Goal: Navigation & Orientation: Understand site structure

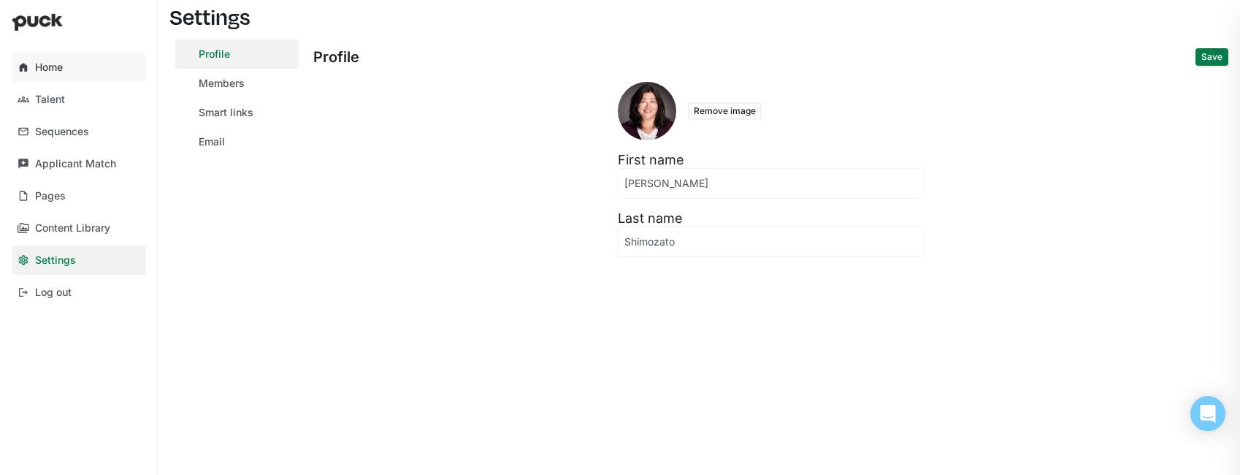
click at [39, 64] on div "Home" at bounding box center [49, 67] width 28 height 12
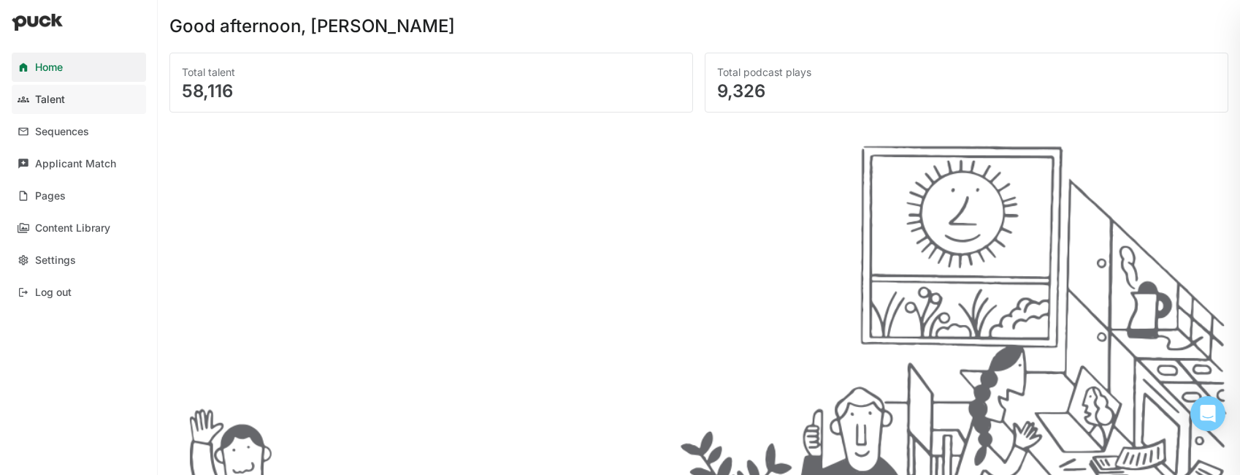
click at [60, 102] on div "Talent" at bounding box center [50, 99] width 30 height 12
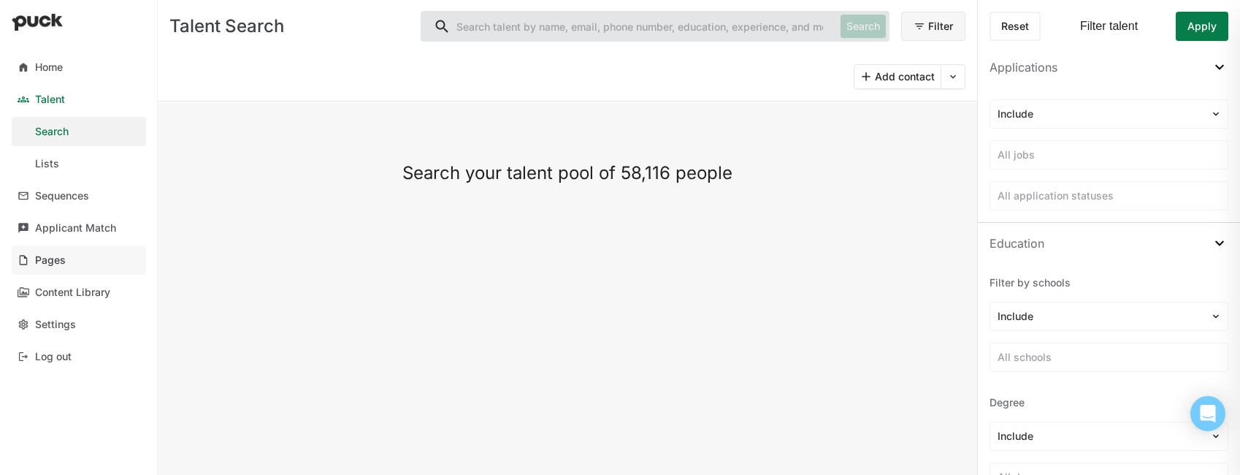
click at [49, 256] on div "Pages" at bounding box center [50, 260] width 31 height 12
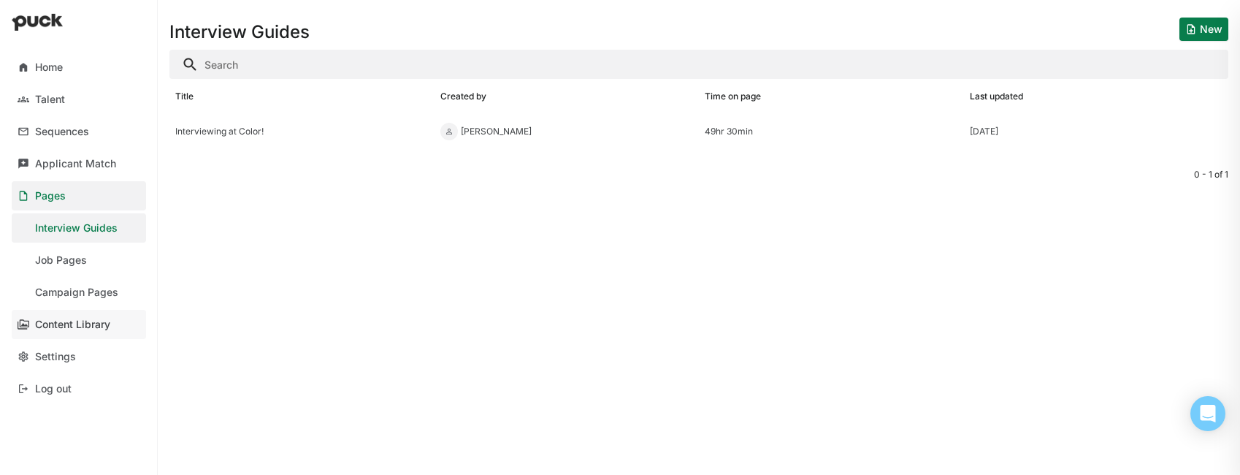
click at [65, 327] on div "Content Library" at bounding box center [72, 324] width 75 height 12
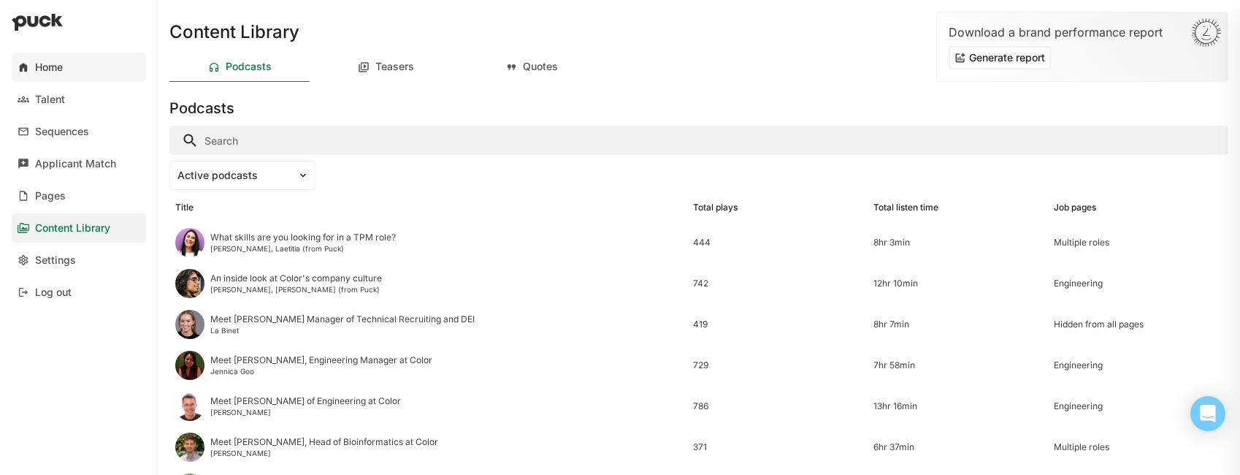
click at [56, 69] on div "Home" at bounding box center [49, 67] width 28 height 12
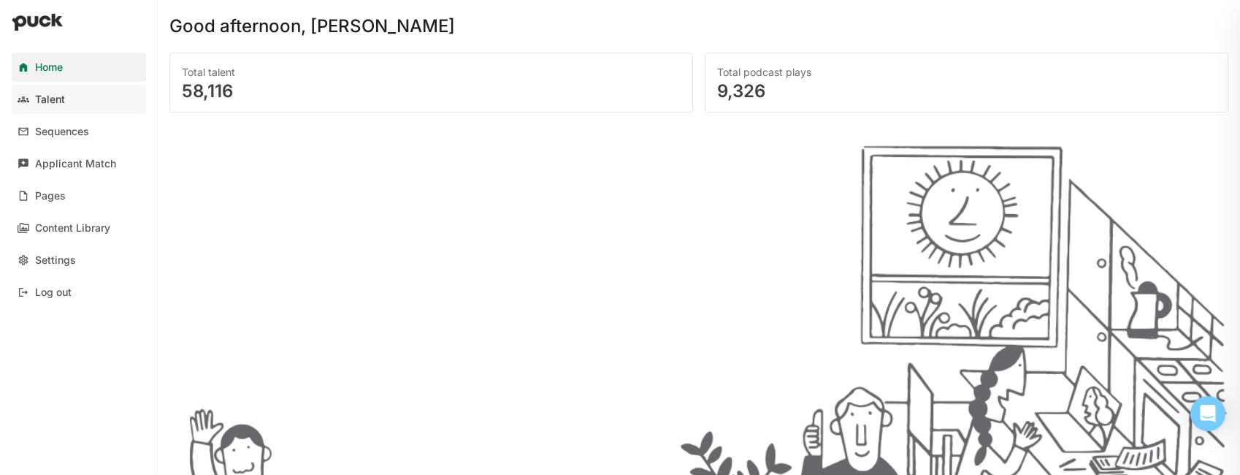
click at [54, 100] on div "Talent" at bounding box center [50, 99] width 30 height 12
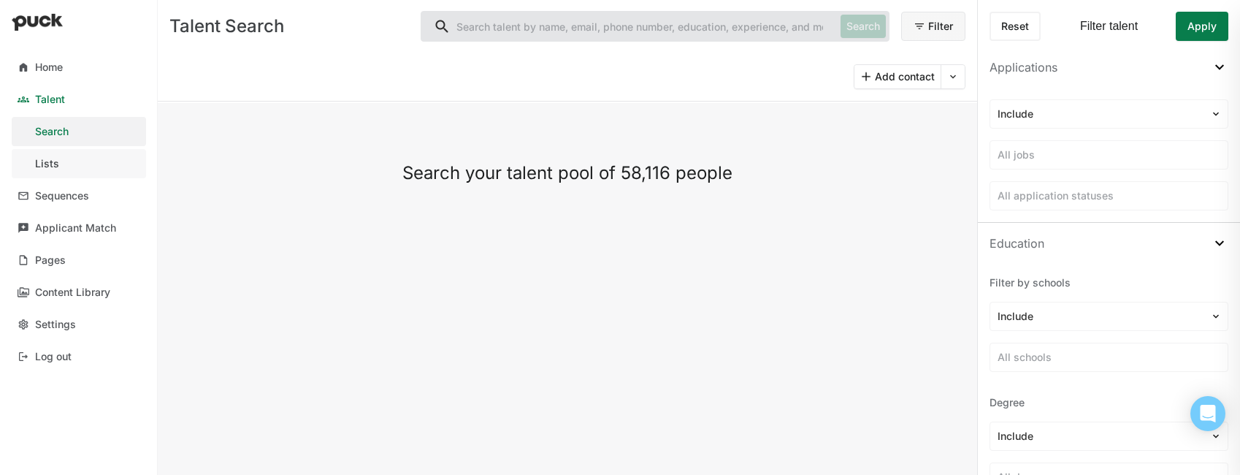
click at [48, 164] on div "Lists" at bounding box center [47, 164] width 24 height 12
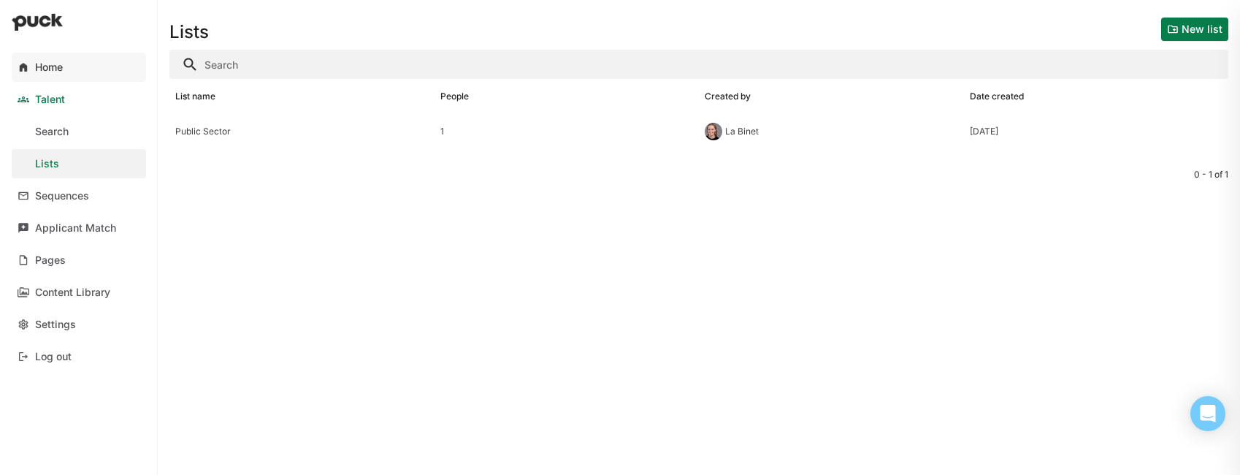
click at [51, 61] on div "Home" at bounding box center [49, 67] width 28 height 12
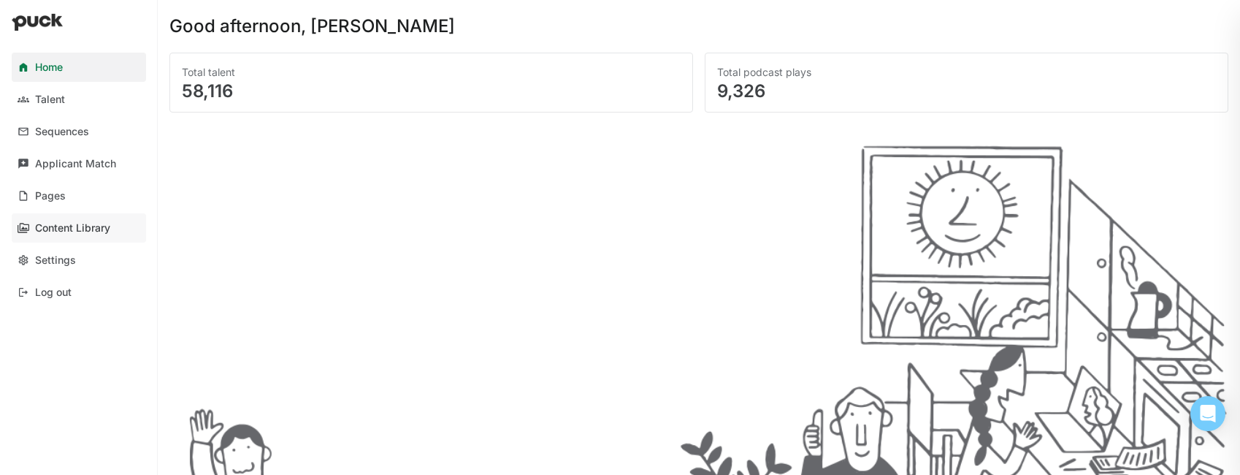
click at [50, 229] on div "Content Library" at bounding box center [72, 228] width 75 height 12
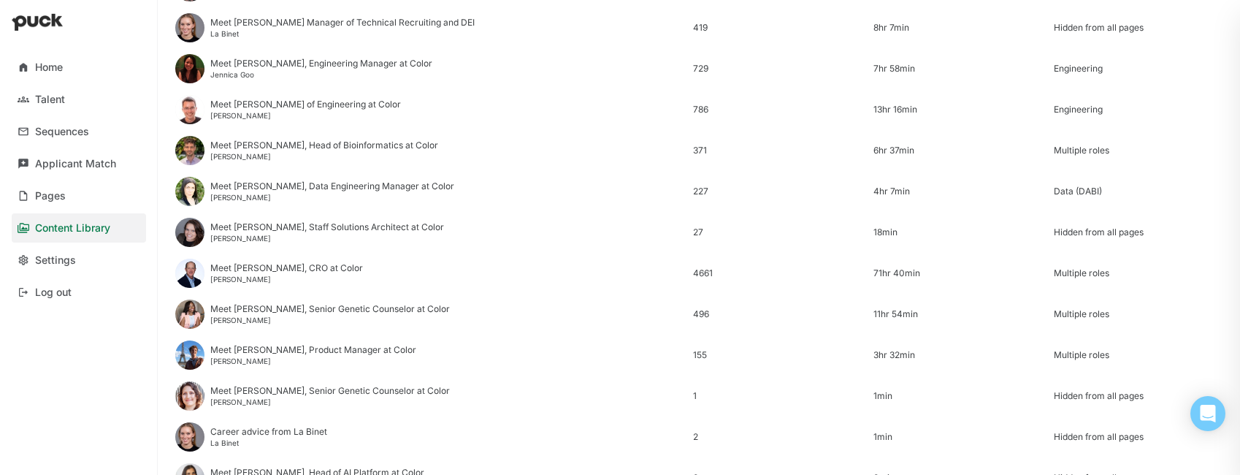
scroll to position [397, 0]
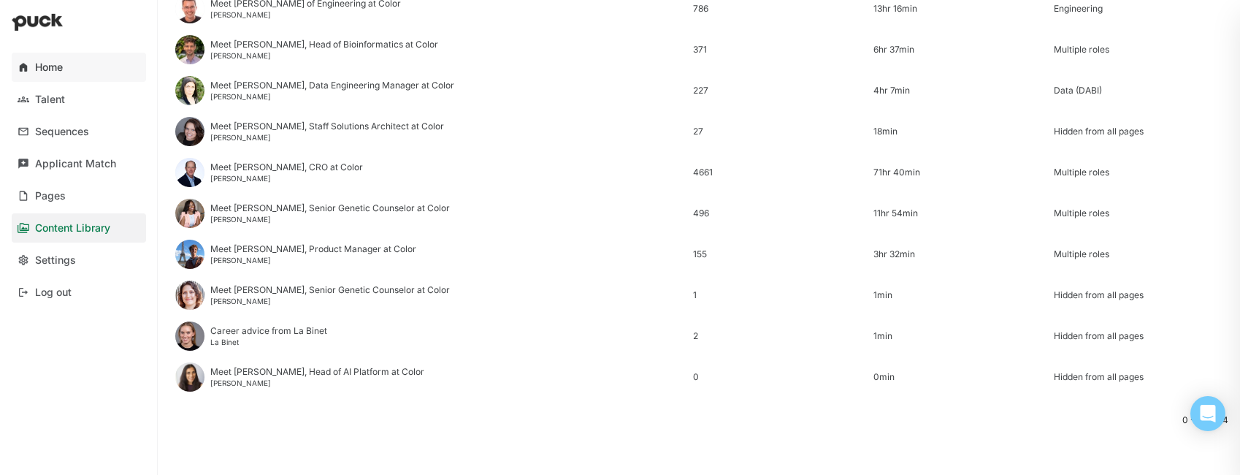
click at [44, 64] on div "Home" at bounding box center [49, 67] width 28 height 12
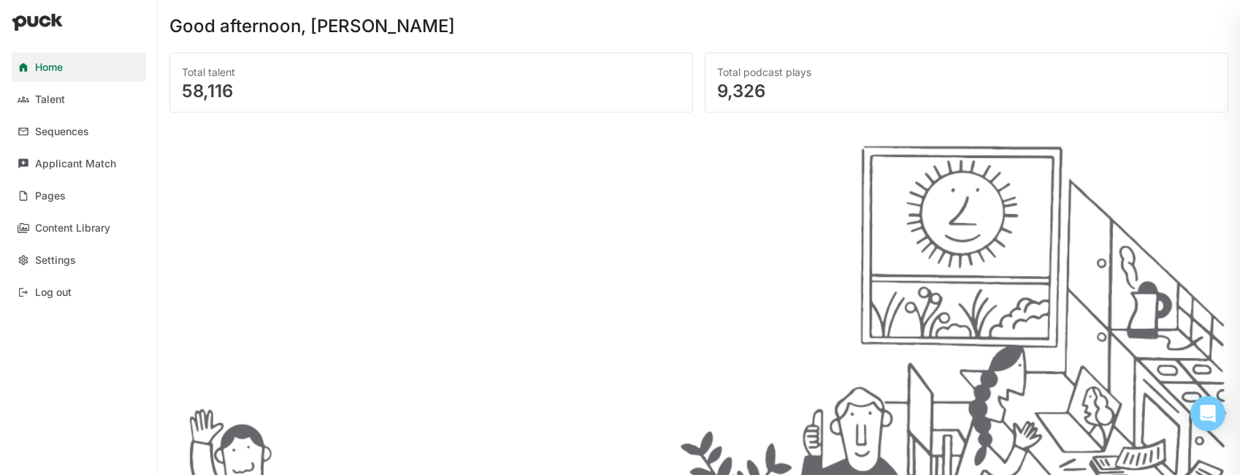
click at [48, 18] on img at bounding box center [37, 22] width 51 height 18
click at [84, 128] on div "Sequences" at bounding box center [62, 132] width 54 height 12
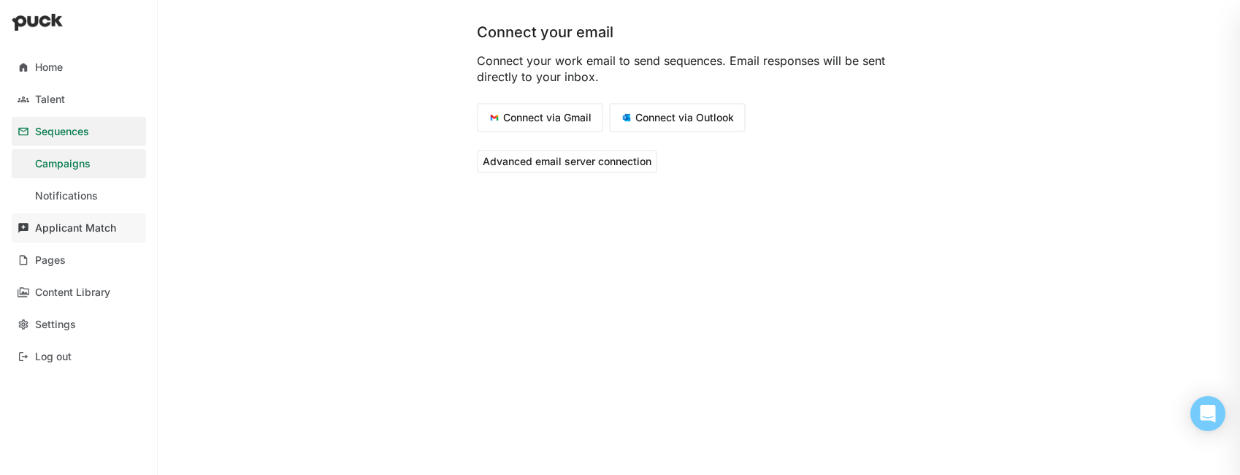
click at [64, 223] on div "Applicant Match" at bounding box center [75, 228] width 81 height 12
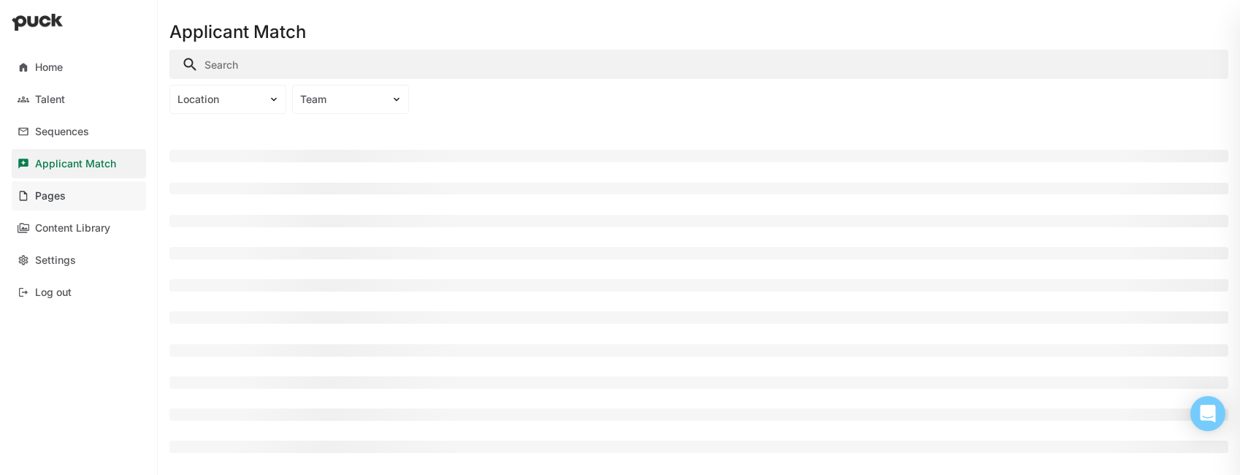
click at [56, 199] on div "Pages" at bounding box center [50, 196] width 31 height 12
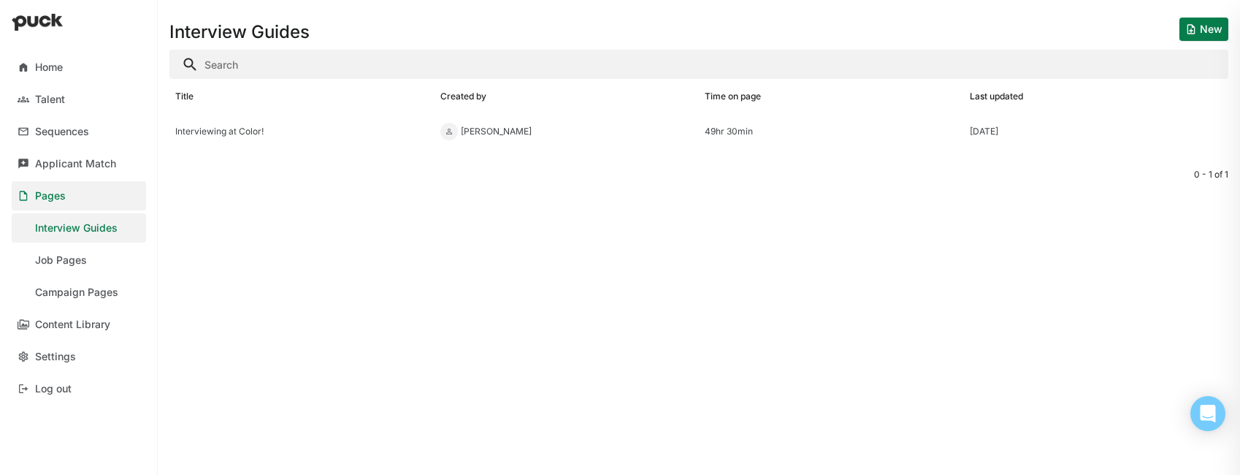
click at [218, 26] on h1 "Interview Guides" at bounding box center [239, 32] width 140 height 18
click at [64, 62] on link "Home" at bounding box center [79, 67] width 134 height 29
